Goal: Task Accomplishment & Management: Manage account settings

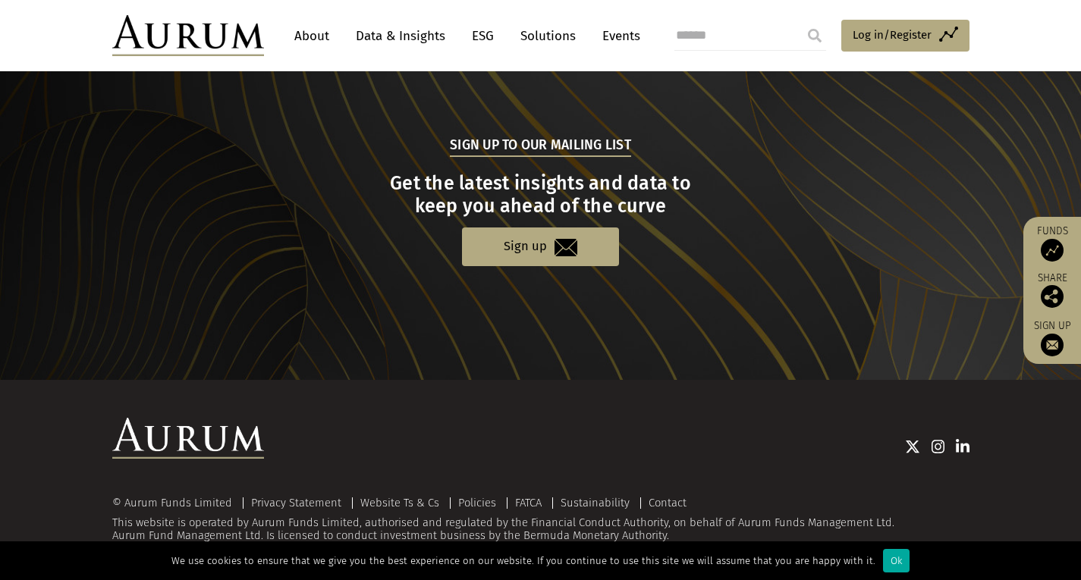
scroll to position [1517, 0]
click at [680, 505] on link "Contact" at bounding box center [668, 502] width 38 height 14
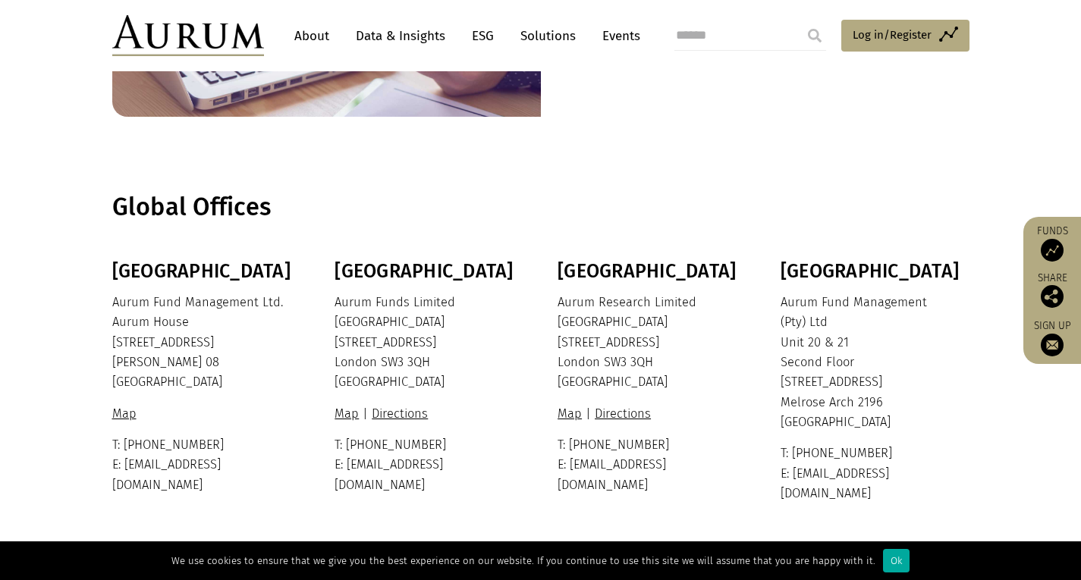
scroll to position [398, 0]
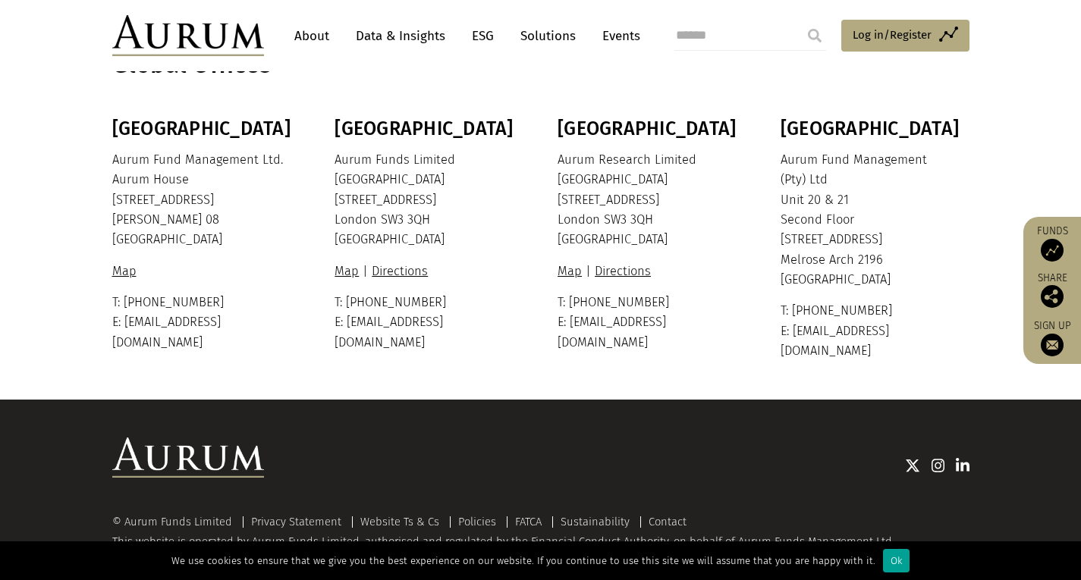
click at [890, 564] on div "Ok" at bounding box center [896, 561] width 27 height 24
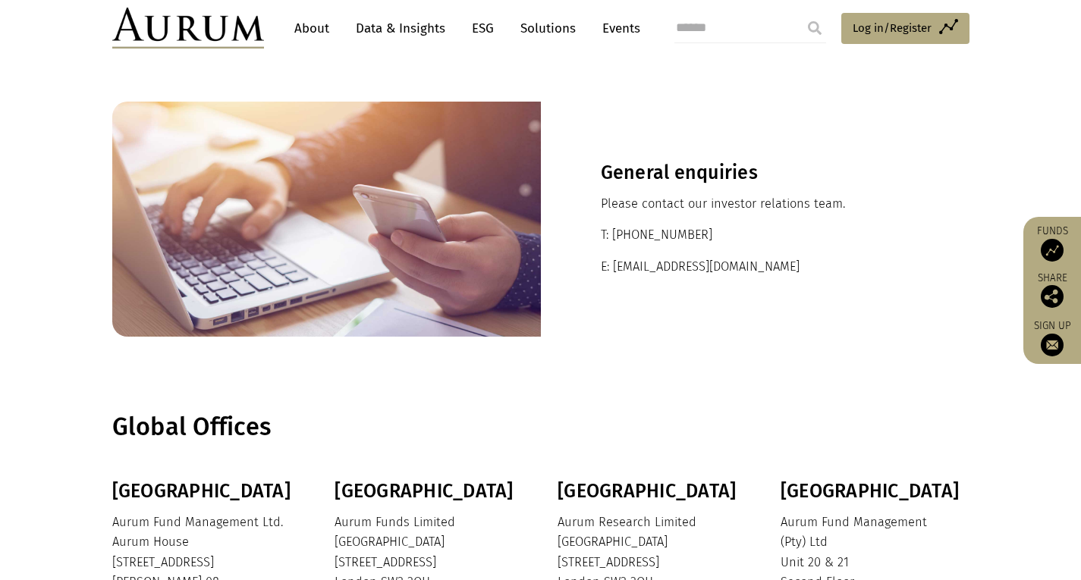
scroll to position [0, 0]
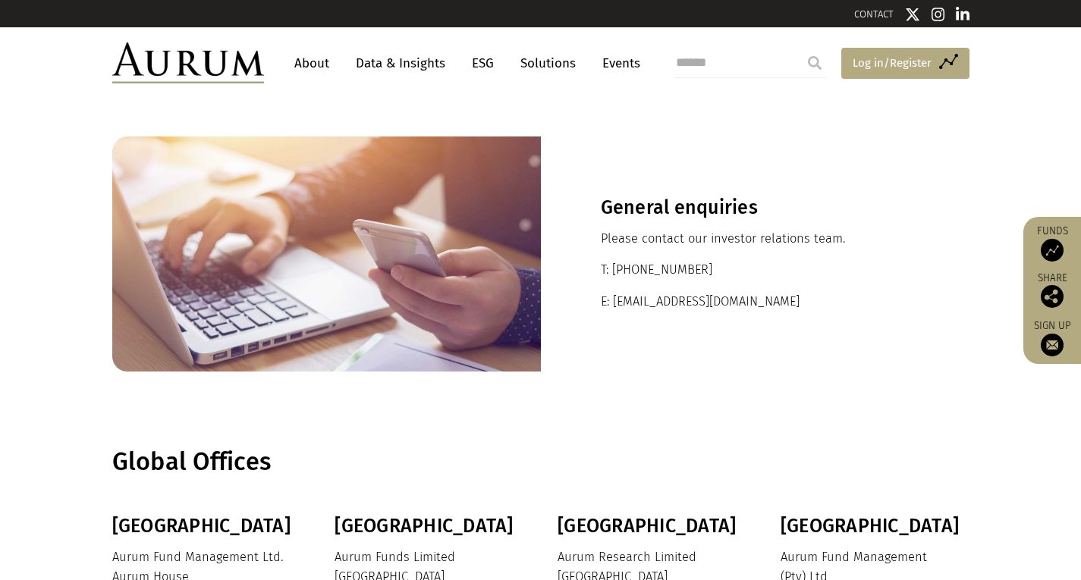
click at [893, 61] on span "Log in/Register" at bounding box center [892, 63] width 79 height 18
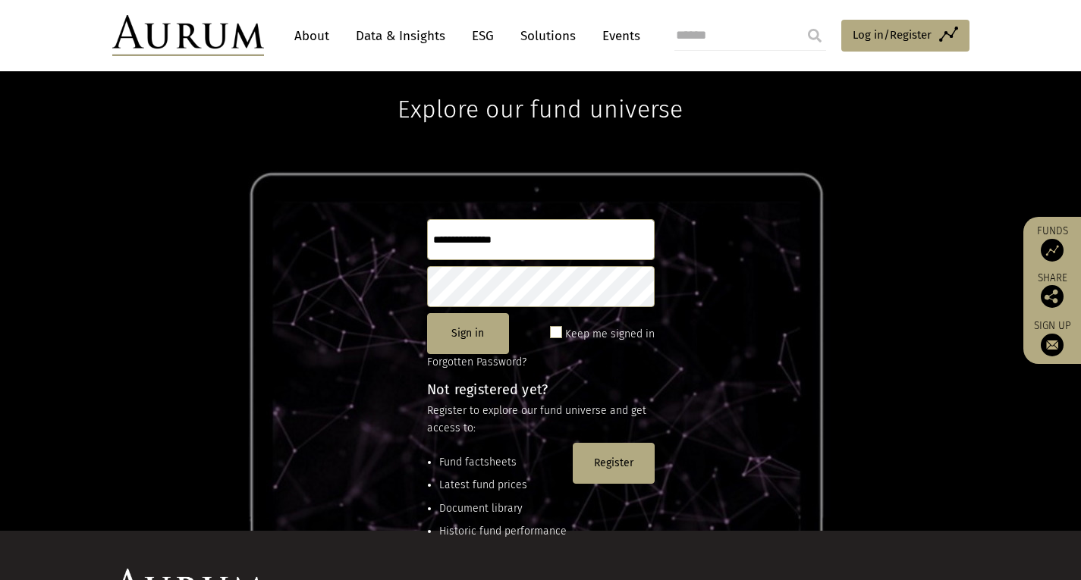
scroll to position [76, 0]
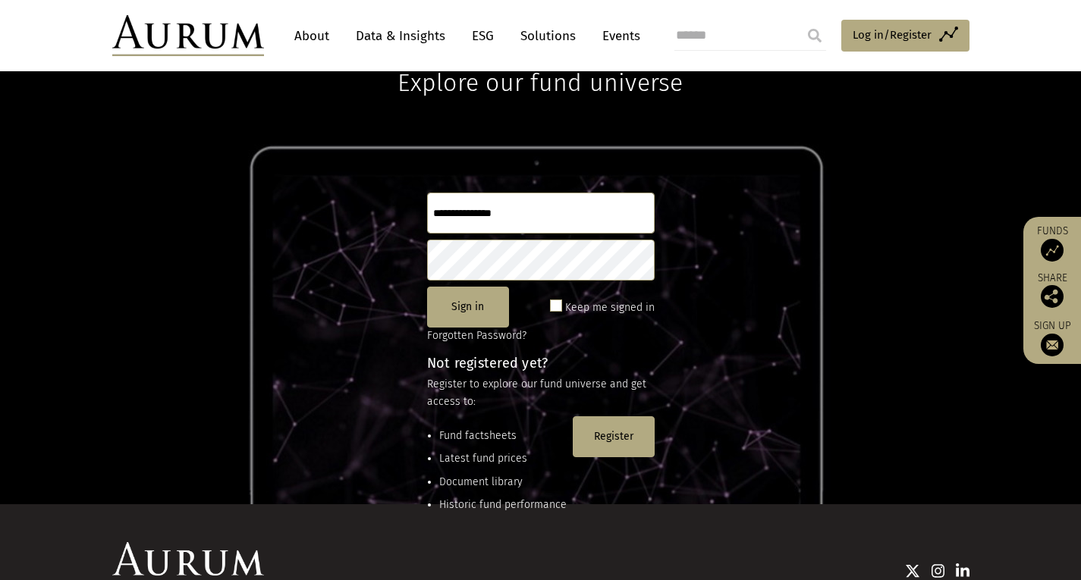
click at [555, 201] on input "text" at bounding box center [541, 213] width 228 height 41
click at [542, 211] on input "text" at bounding box center [541, 213] width 228 height 41
type input "**********"
click at [467, 308] on button "Sign in" at bounding box center [468, 307] width 82 height 41
click at [466, 307] on button "Sign in" at bounding box center [468, 307] width 82 height 41
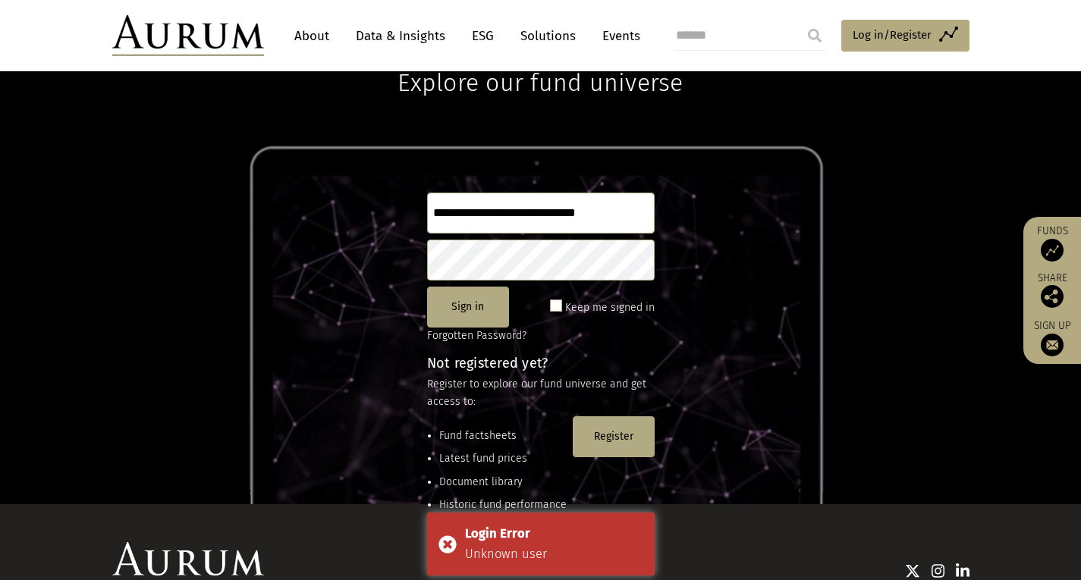
click at [626, 331] on p "Forgotten Password?" at bounding box center [541, 336] width 228 height 17
click at [448, 332] on link "Forgotten Password?" at bounding box center [476, 335] width 99 height 13
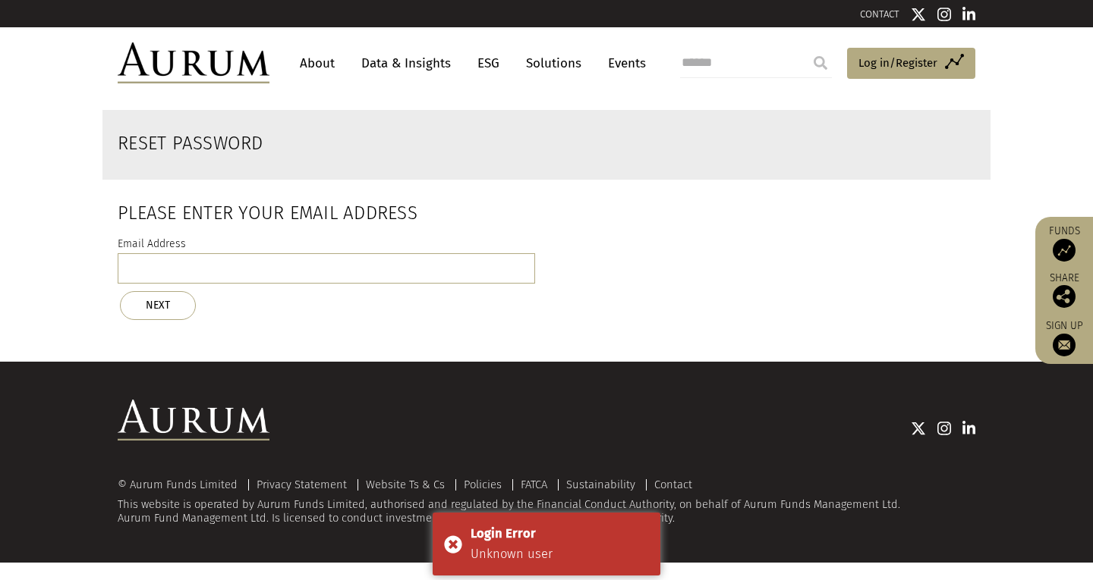
click at [323, 235] on div "Email Address NEXT" at bounding box center [326, 277] width 417 height 85
click at [312, 266] on input "email" at bounding box center [326, 268] width 417 height 30
click at [312, 265] on input "email" at bounding box center [326, 268] width 417 height 30
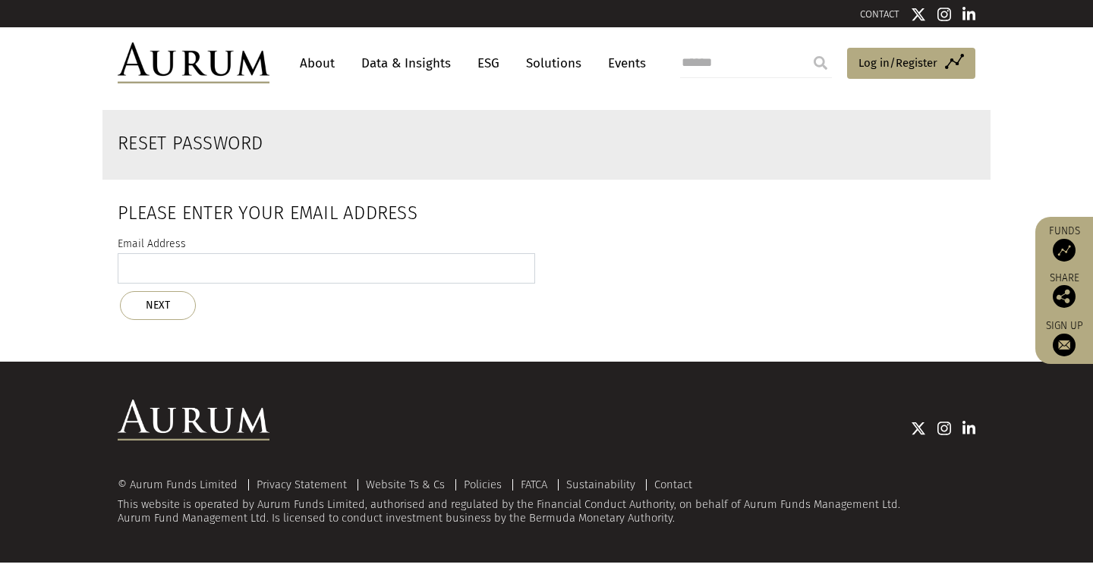
type input "**********"
click at [159, 294] on button "NEXT" at bounding box center [158, 305] width 76 height 29
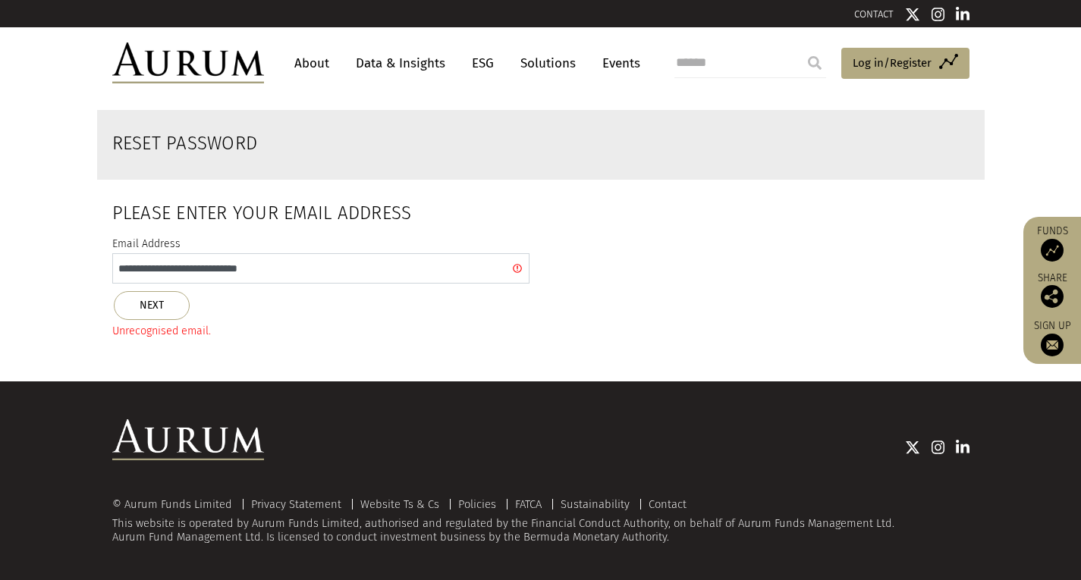
click at [281, 268] on input "**********" at bounding box center [320, 268] width 417 height 30
click at [281, 268] on input "email" at bounding box center [320, 268] width 417 height 30
click at [281, 269] on input "email" at bounding box center [320, 268] width 417 height 30
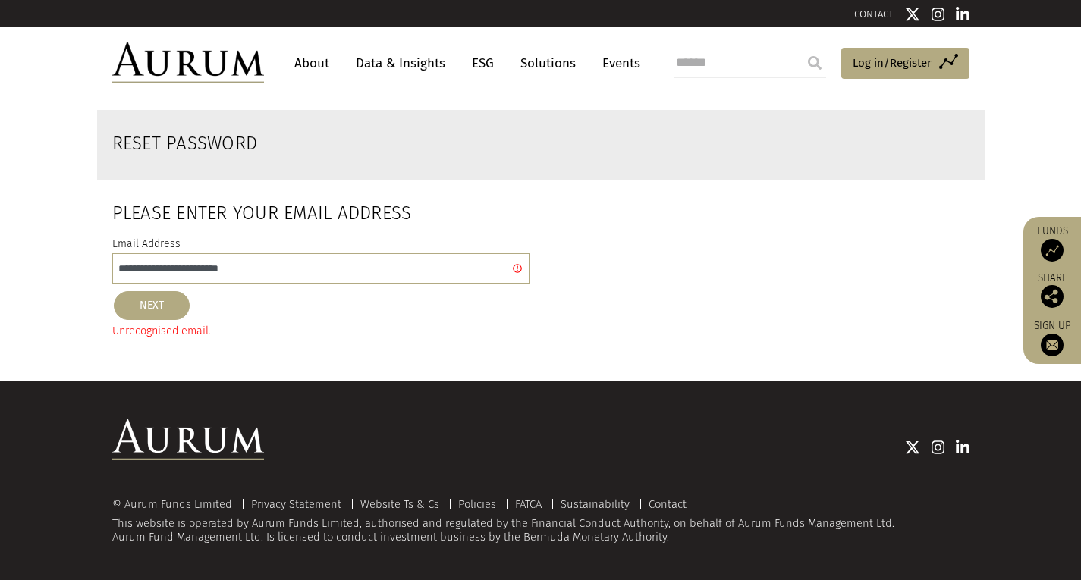
click at [156, 310] on button "NEXT" at bounding box center [152, 305] width 76 height 29
click at [159, 299] on button "NEXT" at bounding box center [152, 305] width 76 height 29
drag, startPoint x: 329, startPoint y: 269, endPoint x: 311, endPoint y: 277, distance: 19.3
click at [329, 268] on input "**********" at bounding box center [320, 268] width 417 height 30
click at [171, 300] on button "NEXT" at bounding box center [152, 305] width 76 height 29
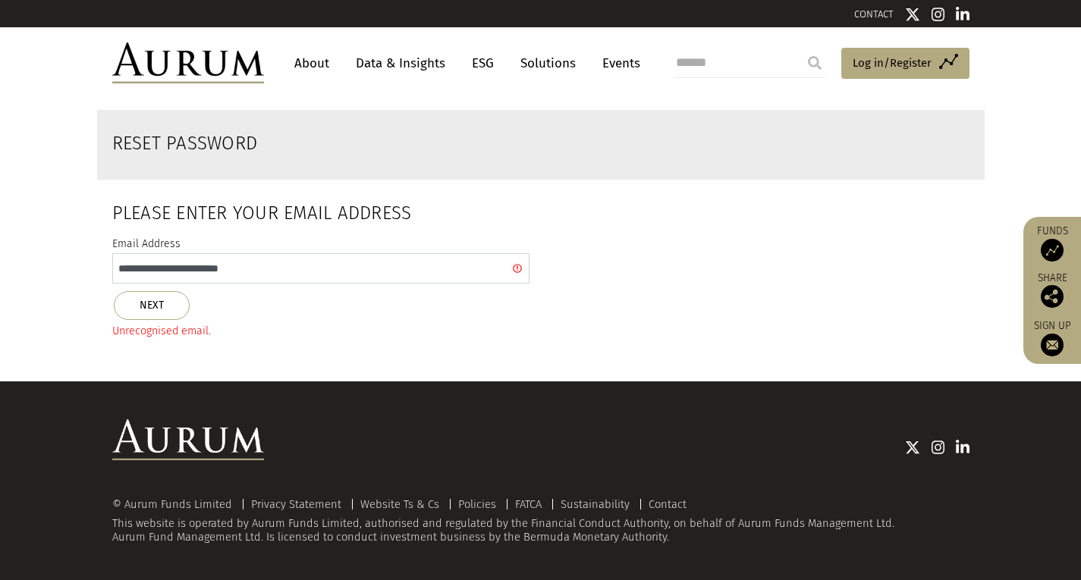
drag, startPoint x: 280, startPoint y: 269, endPoint x: 234, endPoint y: 255, distance: 47.5
click at [212, 256] on input "**********" at bounding box center [320, 268] width 417 height 30
type input "**********"
click at [145, 300] on button "NEXT" at bounding box center [152, 305] width 76 height 29
